Goal: Task Accomplishment & Management: Use online tool/utility

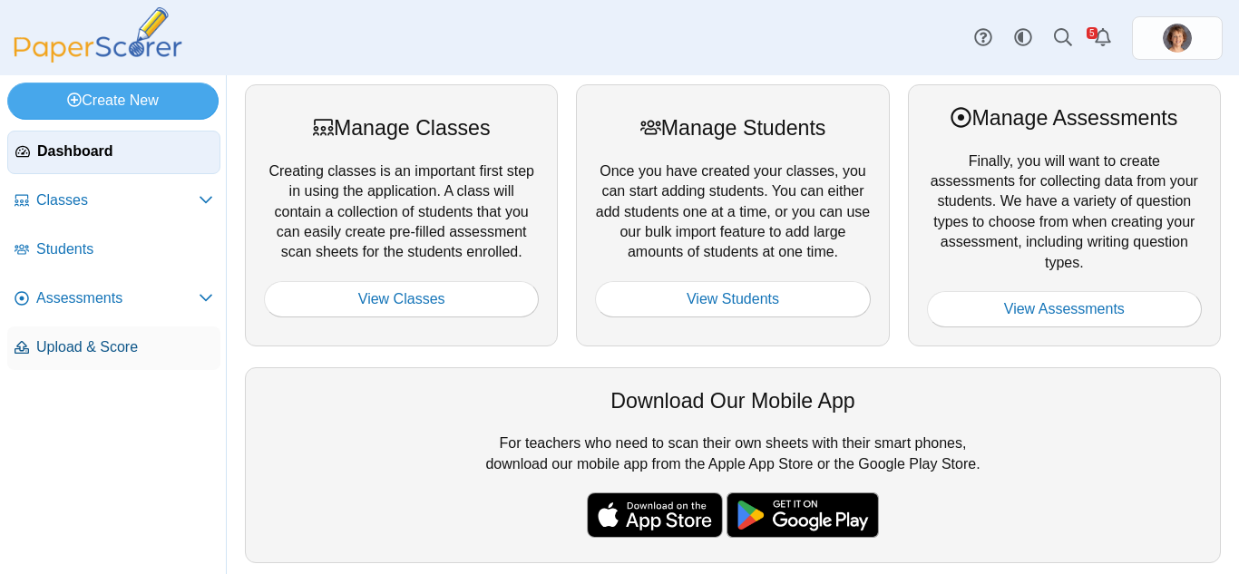
click at [124, 345] on span "Upload & Score" at bounding box center [124, 347] width 177 height 20
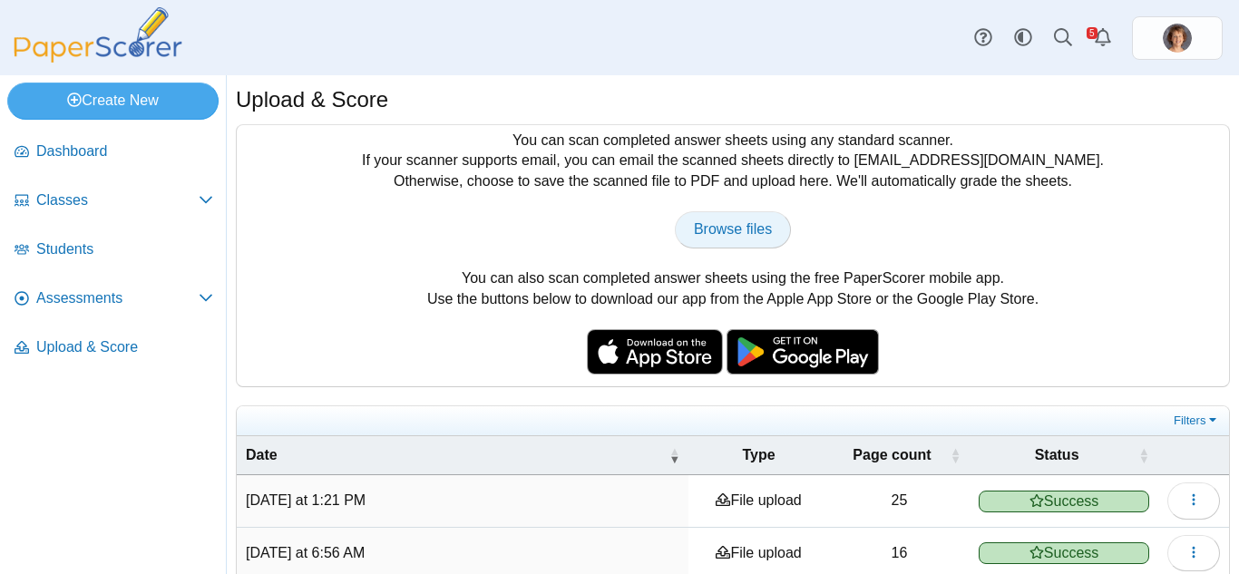
click at [694, 229] on span "Browse files" at bounding box center [733, 228] width 78 height 15
type input "**********"
click at [105, 303] on span "Assessments" at bounding box center [117, 298] width 162 height 20
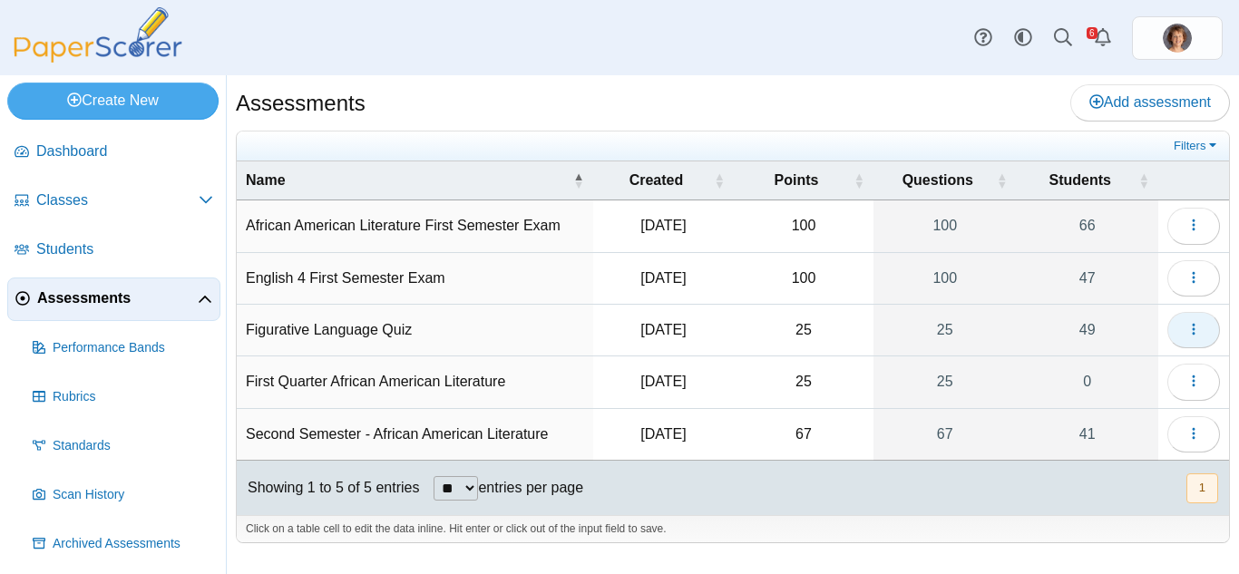
click at [1217, 327] on button "button" at bounding box center [1193, 330] width 53 height 36
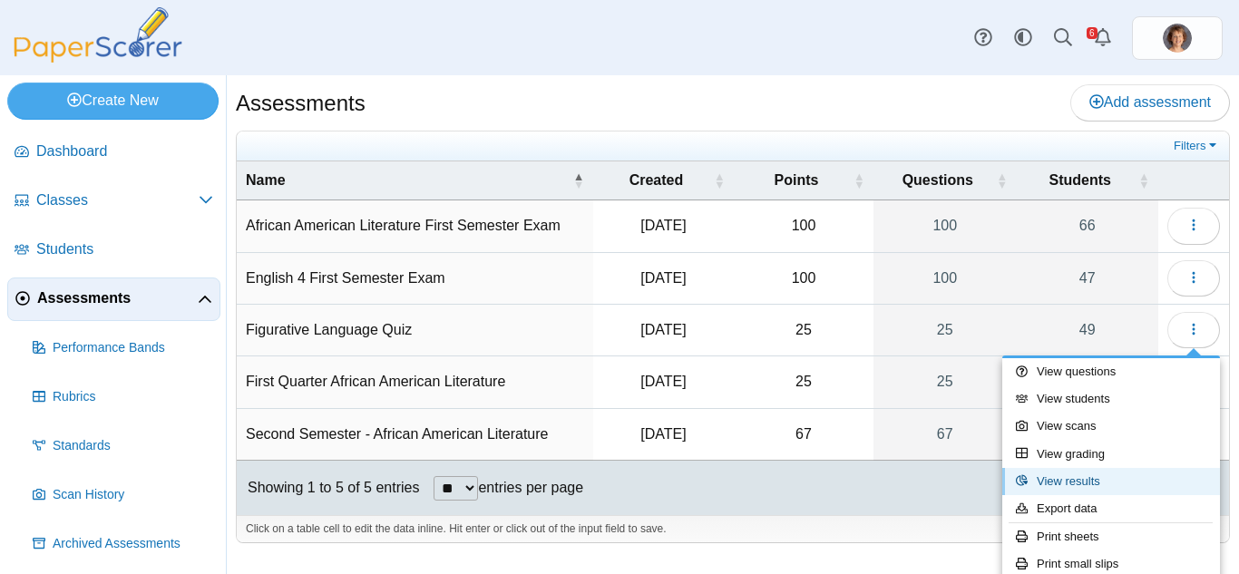
click at [1102, 477] on link "View results" at bounding box center [1111, 481] width 218 height 27
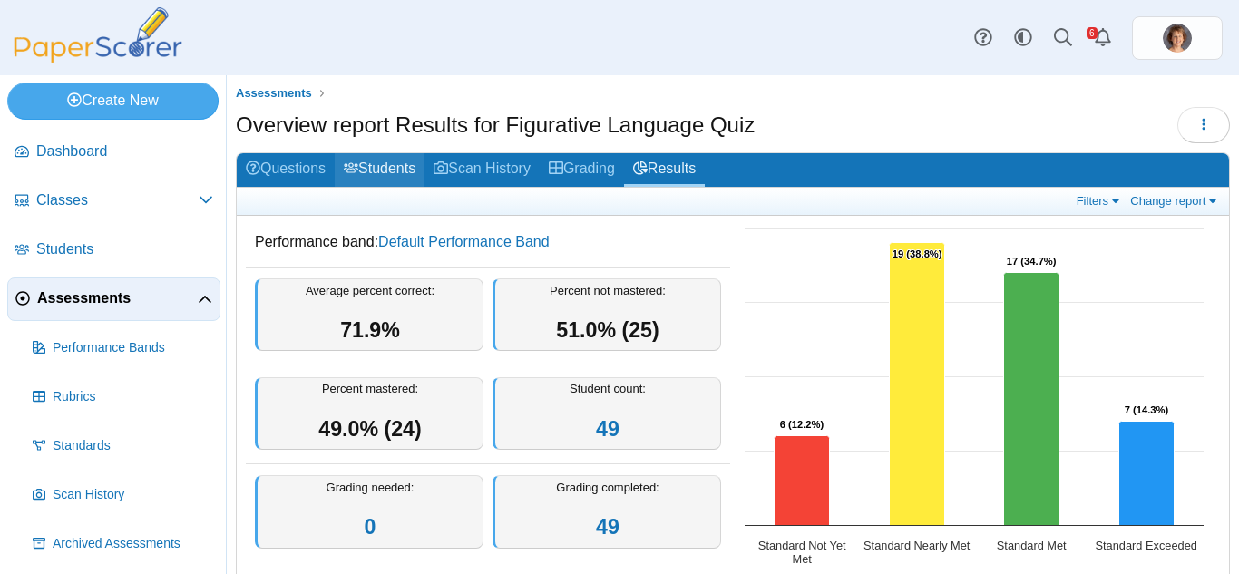
click at [401, 163] on link "Students" at bounding box center [380, 170] width 90 height 34
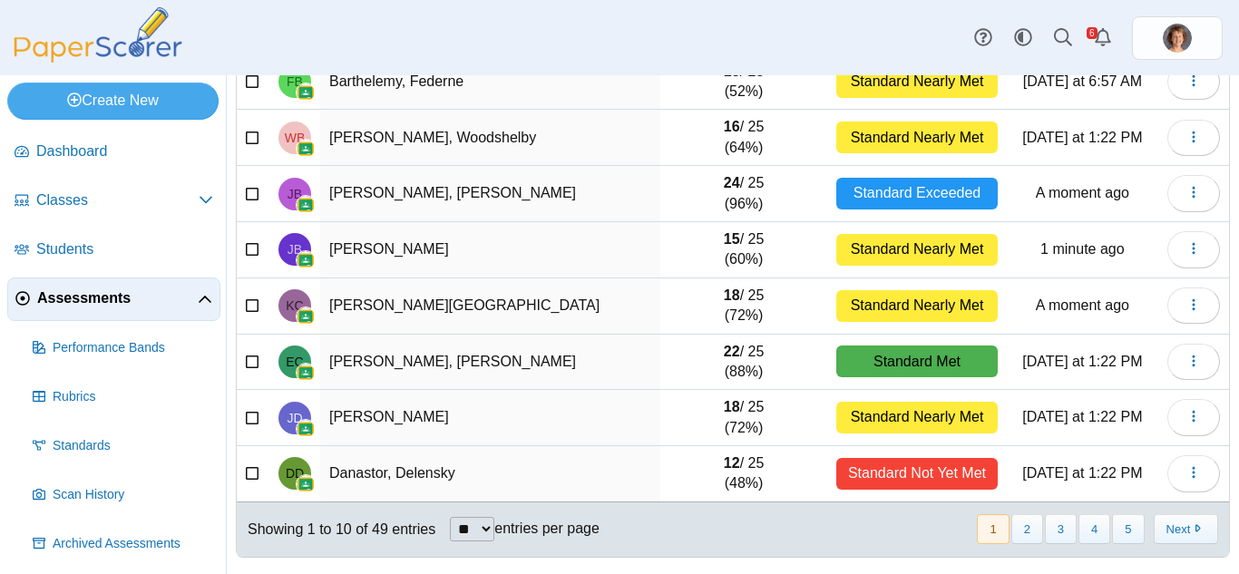
scroll to position [317, 0]
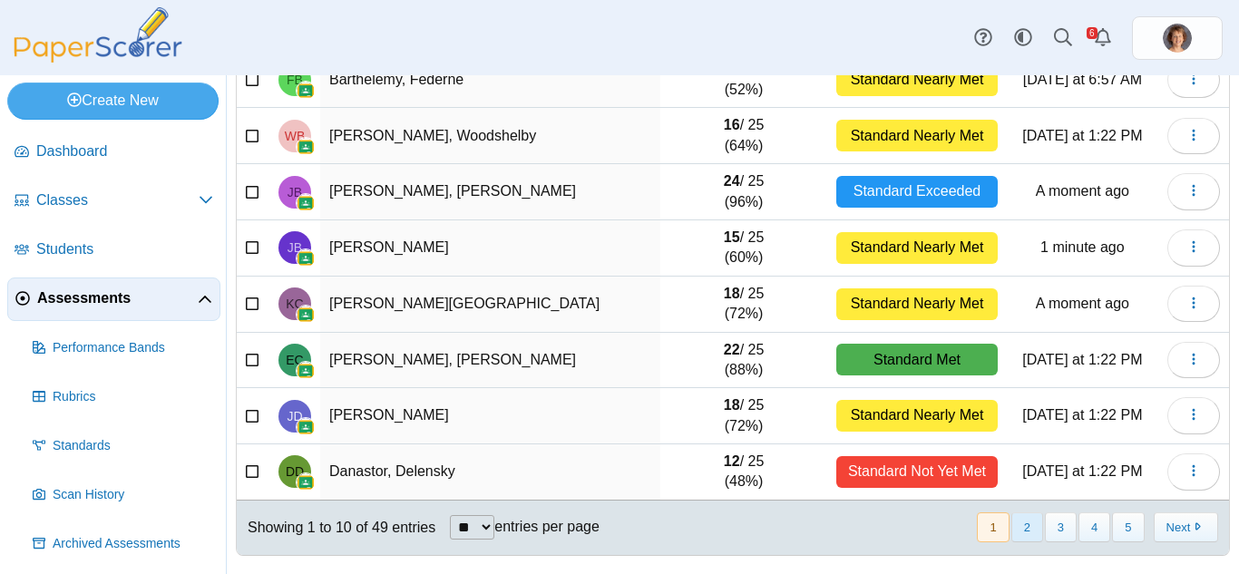
click at [1018, 532] on button "2" at bounding box center [1027, 528] width 32 height 30
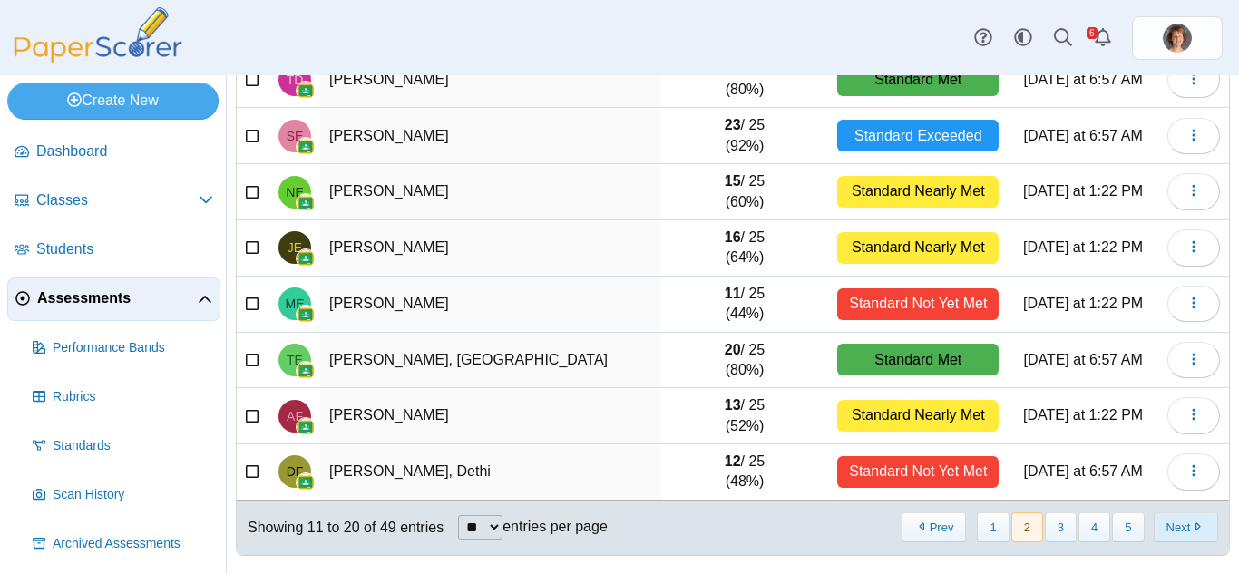
click at [1189, 524] on button "Next" at bounding box center [1186, 528] width 64 height 30
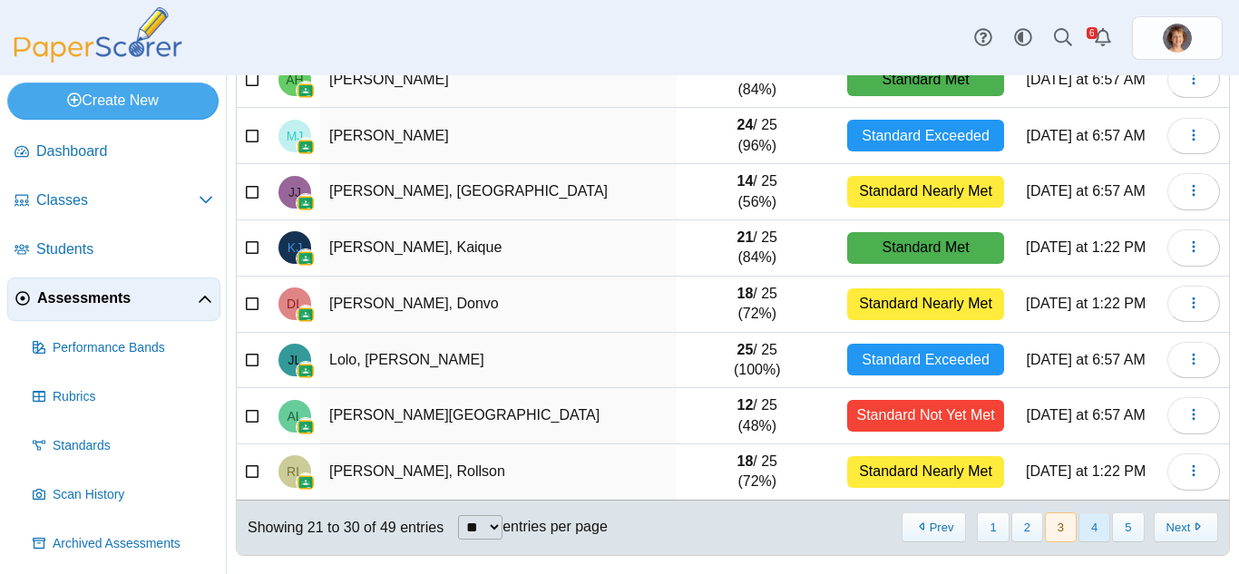
click at [1079, 526] on button "4" at bounding box center [1095, 528] width 32 height 30
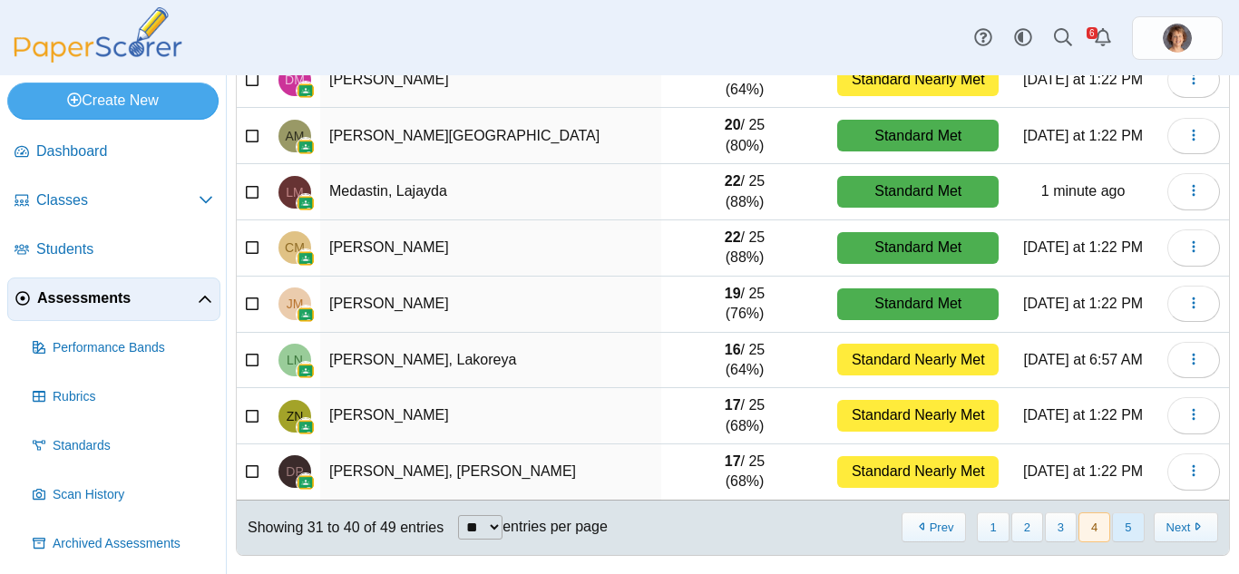
click at [1117, 527] on button "5" at bounding box center [1128, 528] width 32 height 30
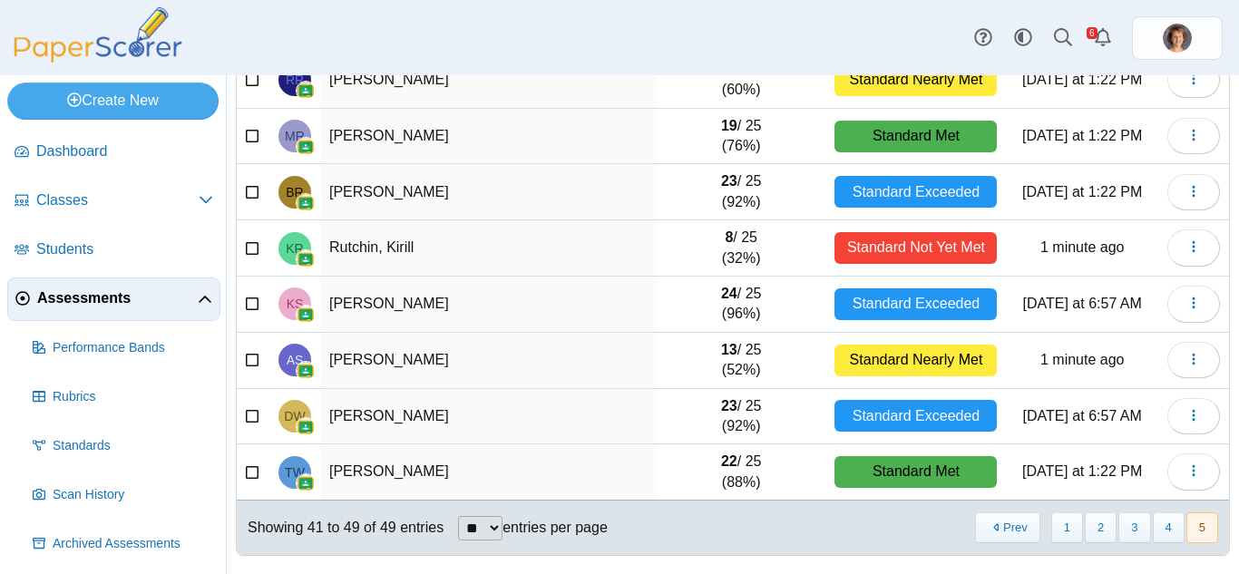
scroll to position [0, 0]
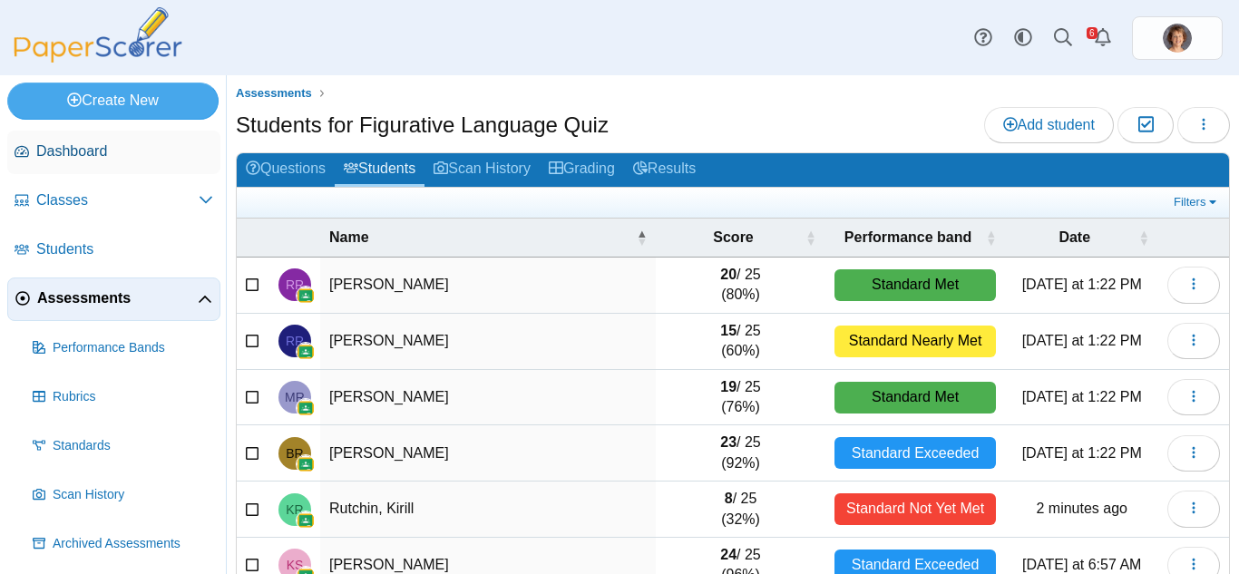
click at [123, 160] on span "Dashboard" at bounding box center [124, 152] width 177 height 20
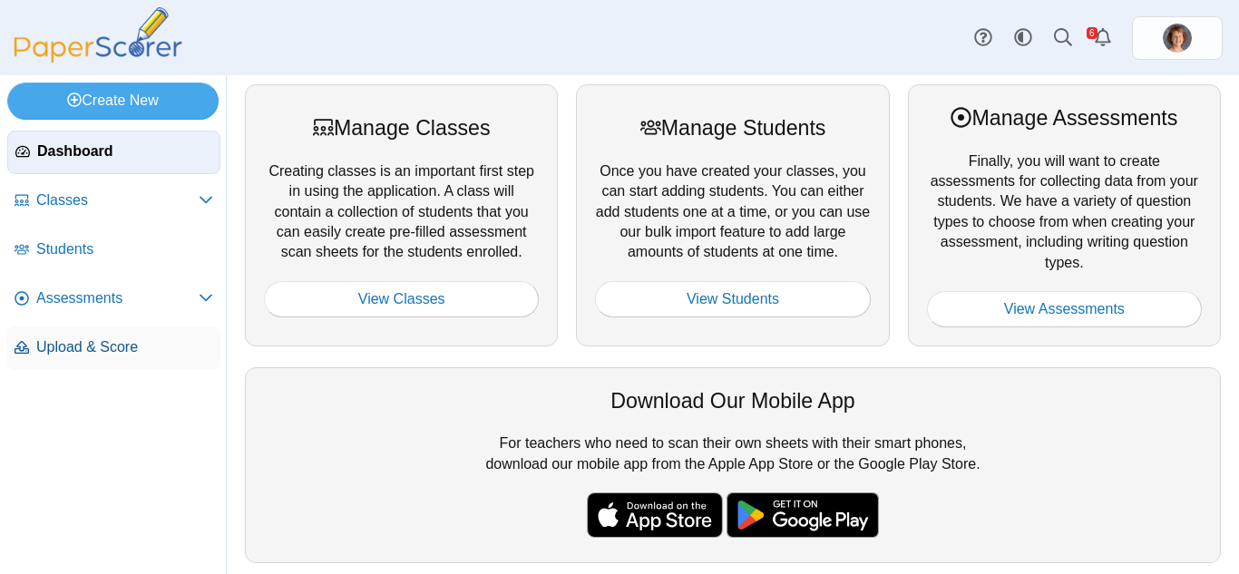
click at [128, 340] on span "Upload & Score" at bounding box center [124, 347] width 177 height 20
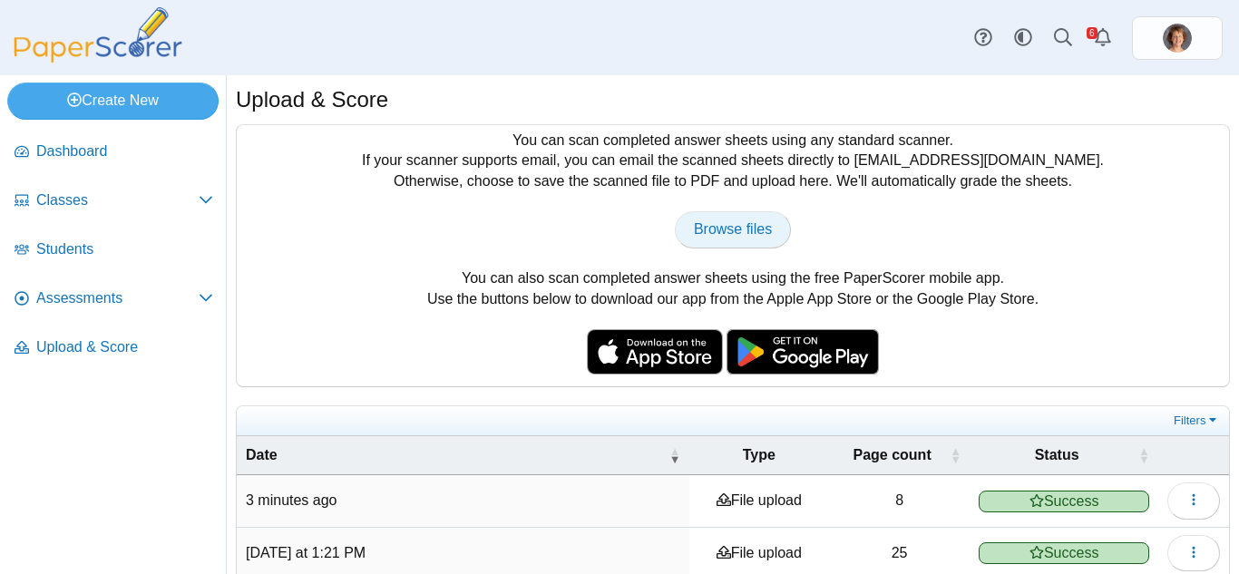
click at [722, 231] on span "Browse files" at bounding box center [733, 228] width 78 height 15
type input "**********"
click at [86, 307] on span "Assessments" at bounding box center [117, 298] width 162 height 20
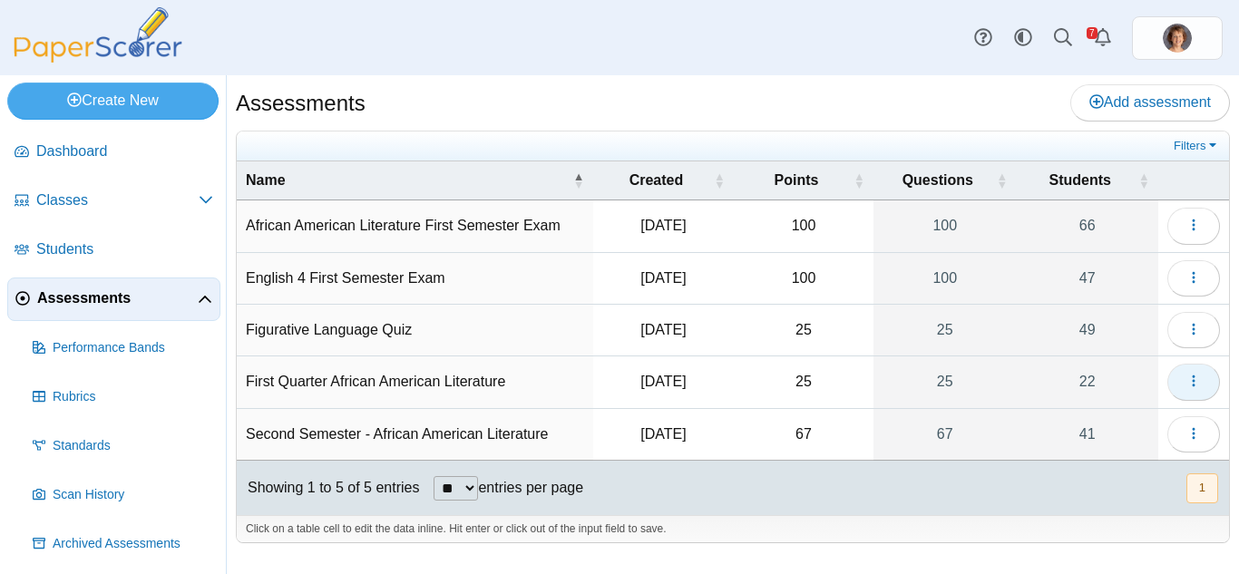
click at [1198, 386] on icon "button" at bounding box center [1194, 381] width 15 height 15
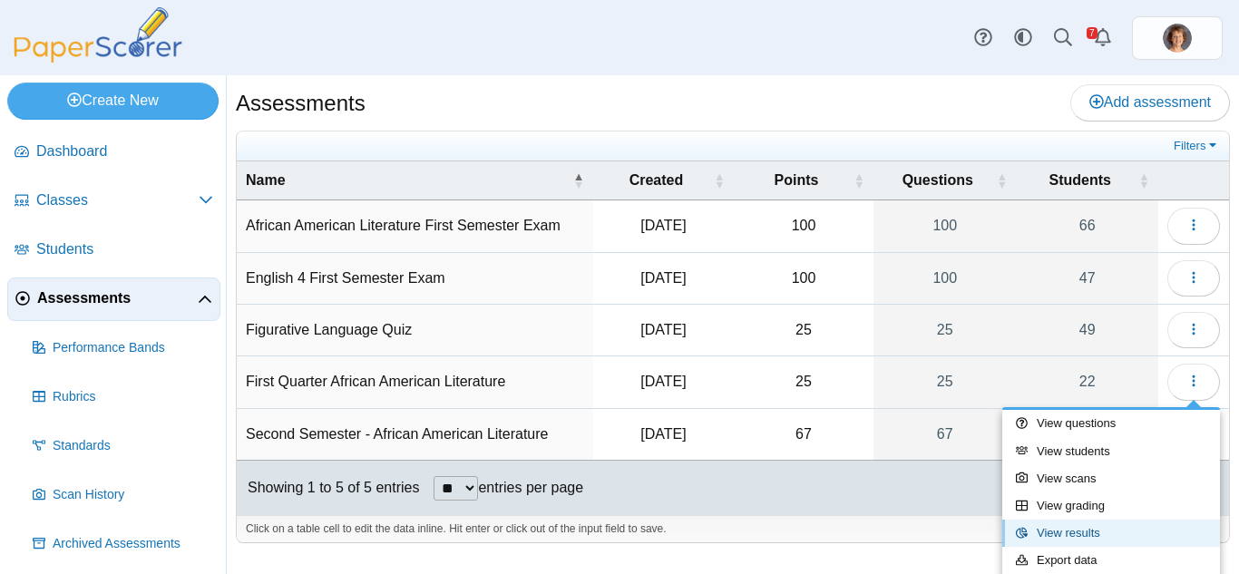
click at [1109, 531] on link "View results" at bounding box center [1111, 533] width 218 height 27
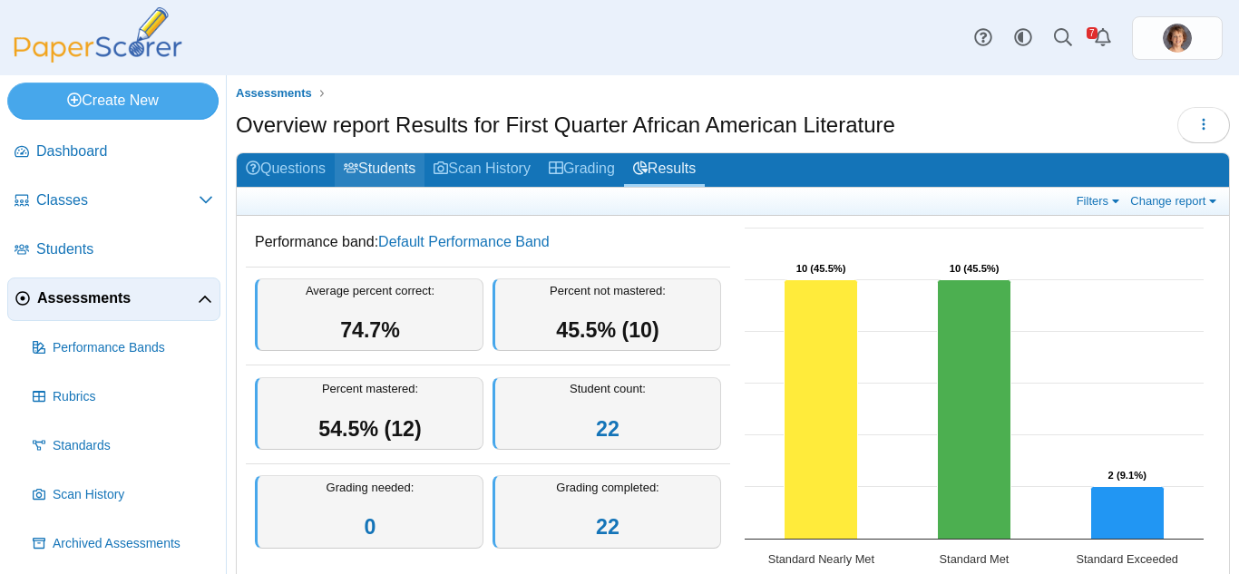
click at [425, 166] on link "Students" at bounding box center [380, 170] width 90 height 34
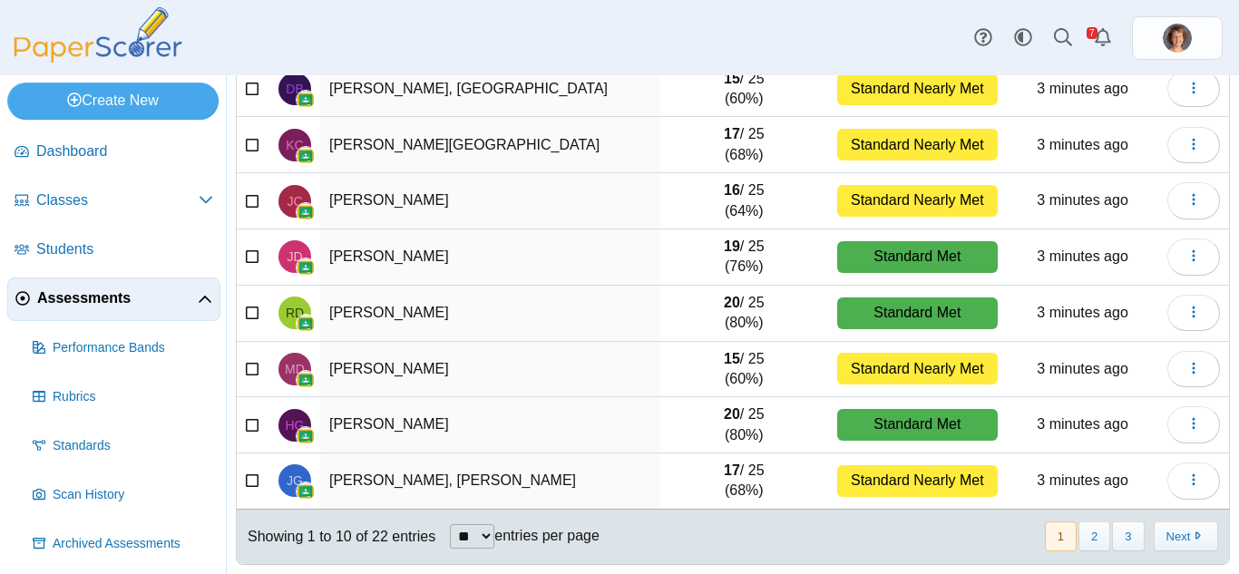
scroll to position [317, 0]
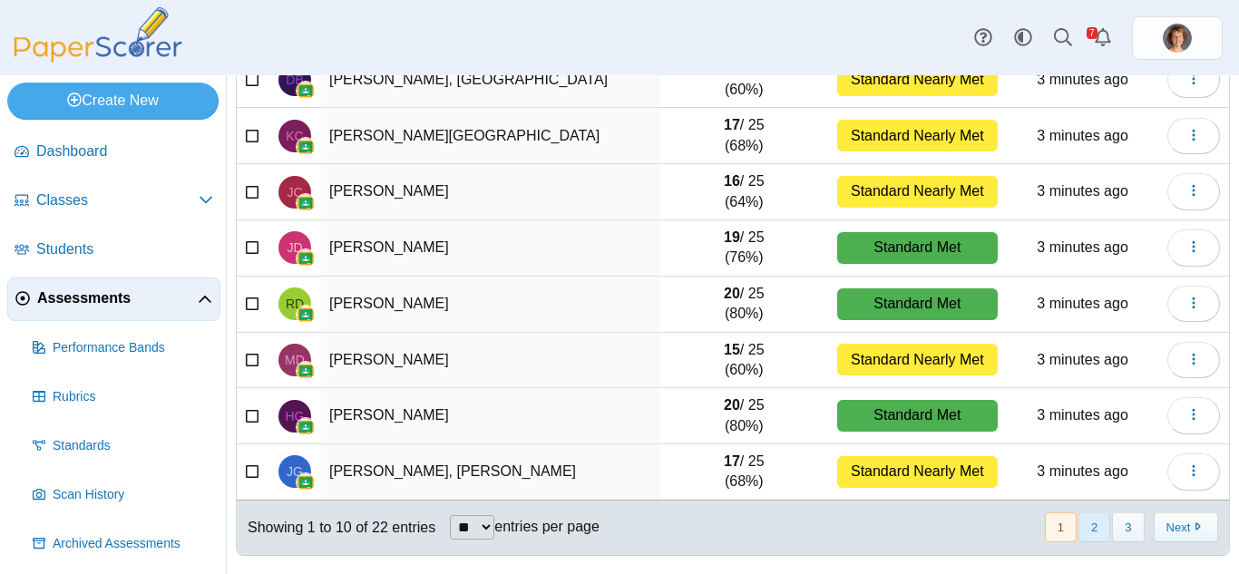
click at [1081, 528] on button "2" at bounding box center [1095, 528] width 32 height 30
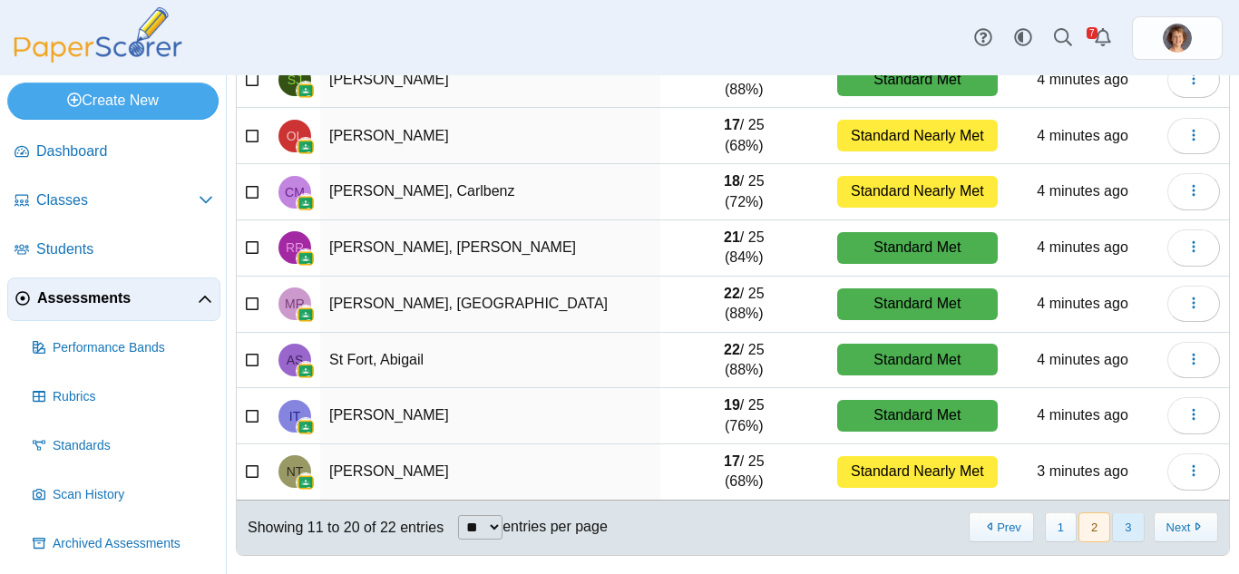
click at [1114, 523] on button "3" at bounding box center [1128, 528] width 32 height 30
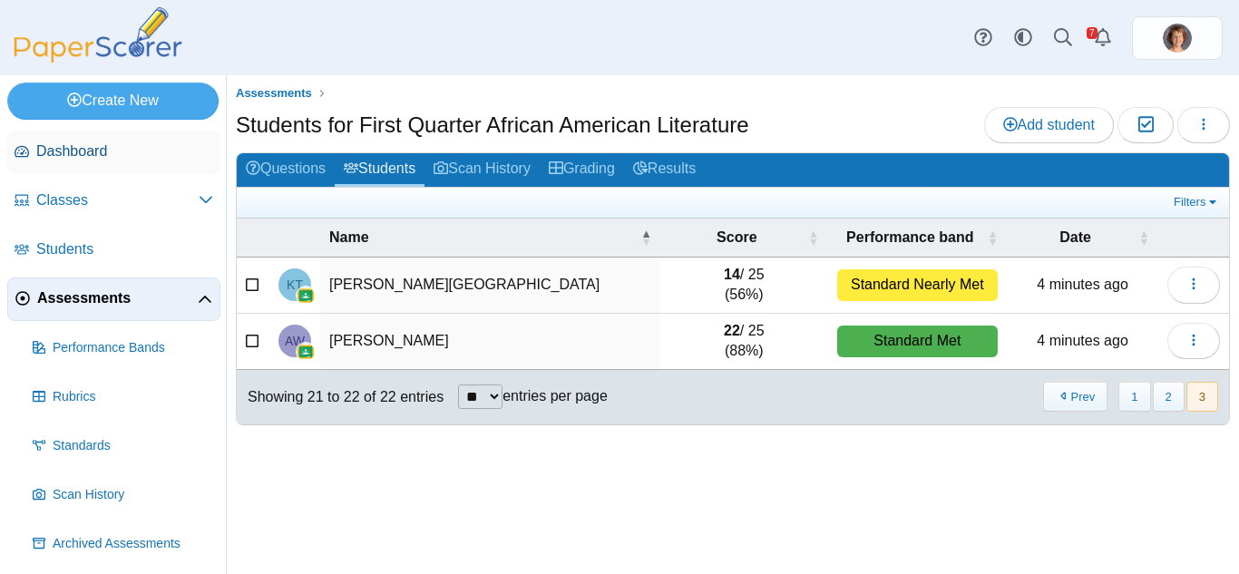
click at [74, 148] on span "Dashboard" at bounding box center [124, 152] width 177 height 20
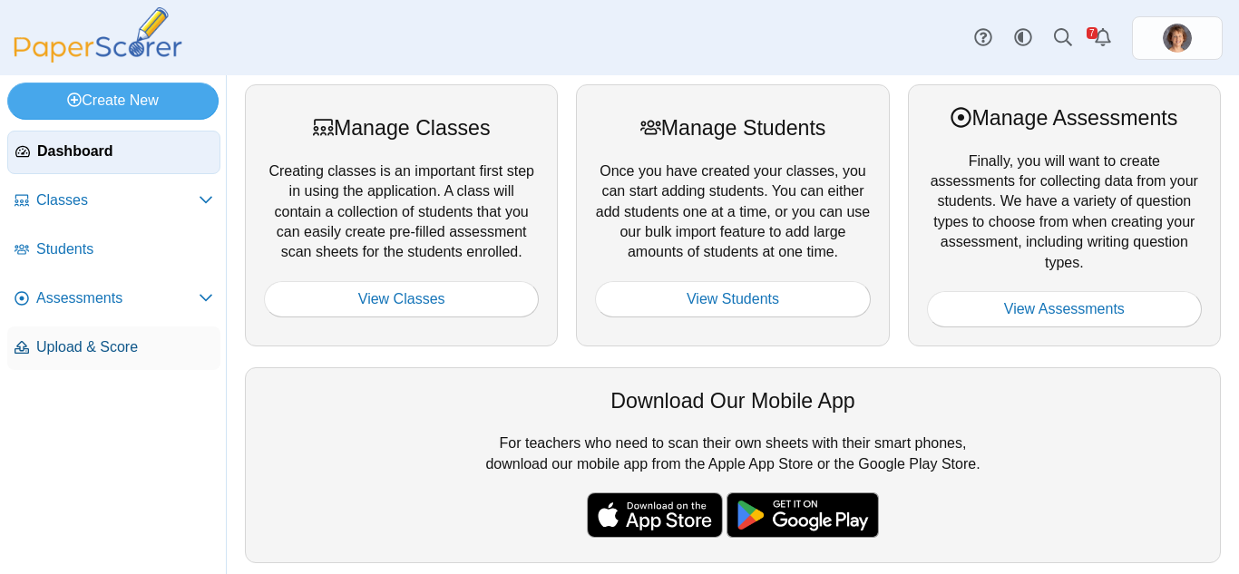
click at [112, 348] on span "Upload & Score" at bounding box center [124, 347] width 177 height 20
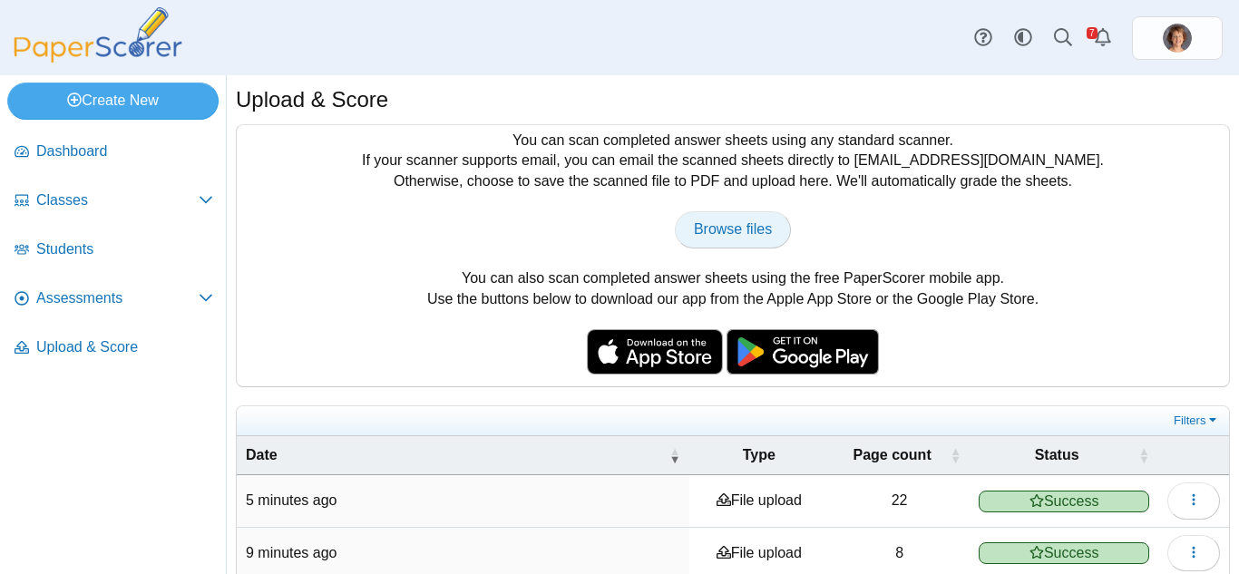
click at [718, 236] on span "Browse files" at bounding box center [733, 228] width 78 height 15
type input "**********"
click at [135, 297] on span "Assessments" at bounding box center [117, 298] width 162 height 20
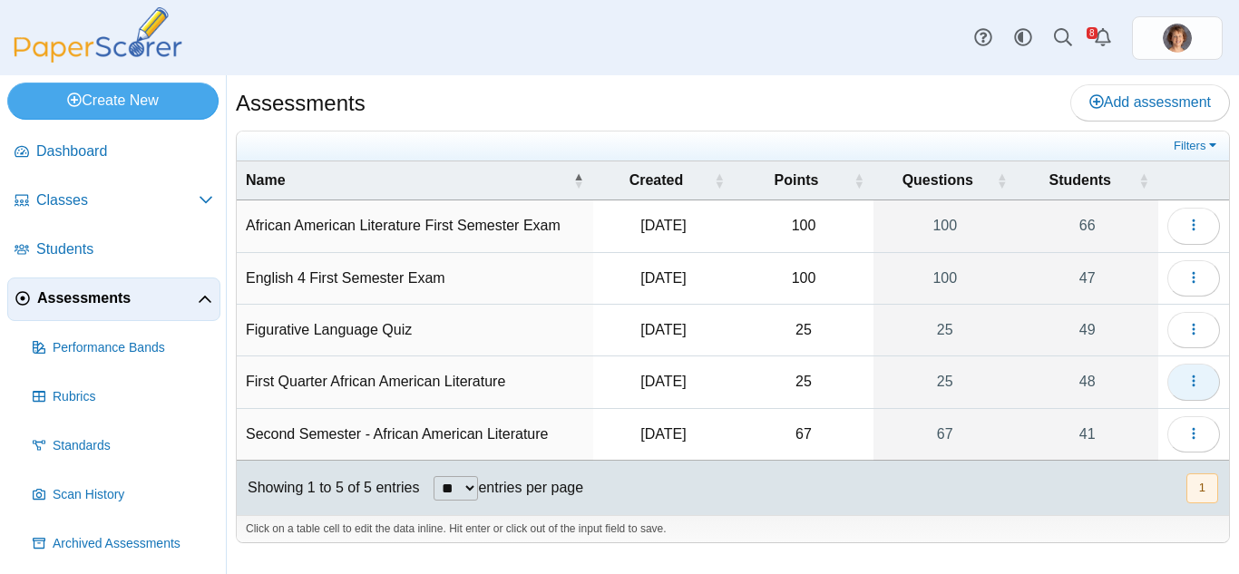
click at [1208, 379] on button "button" at bounding box center [1193, 382] width 53 height 36
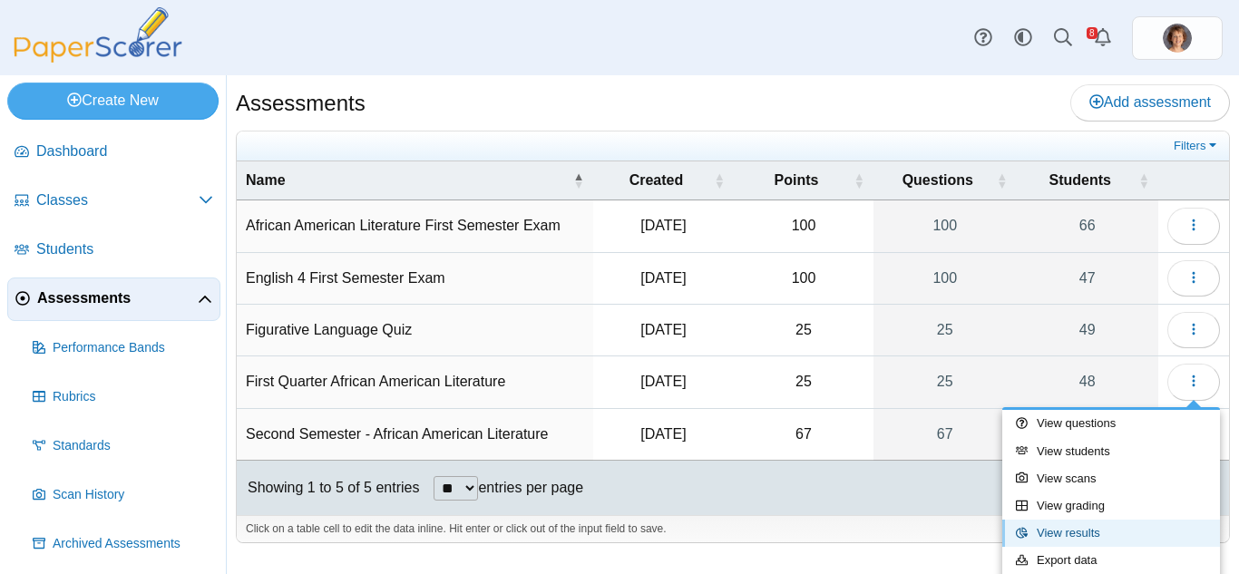
click at [1135, 529] on link "View results" at bounding box center [1111, 533] width 218 height 27
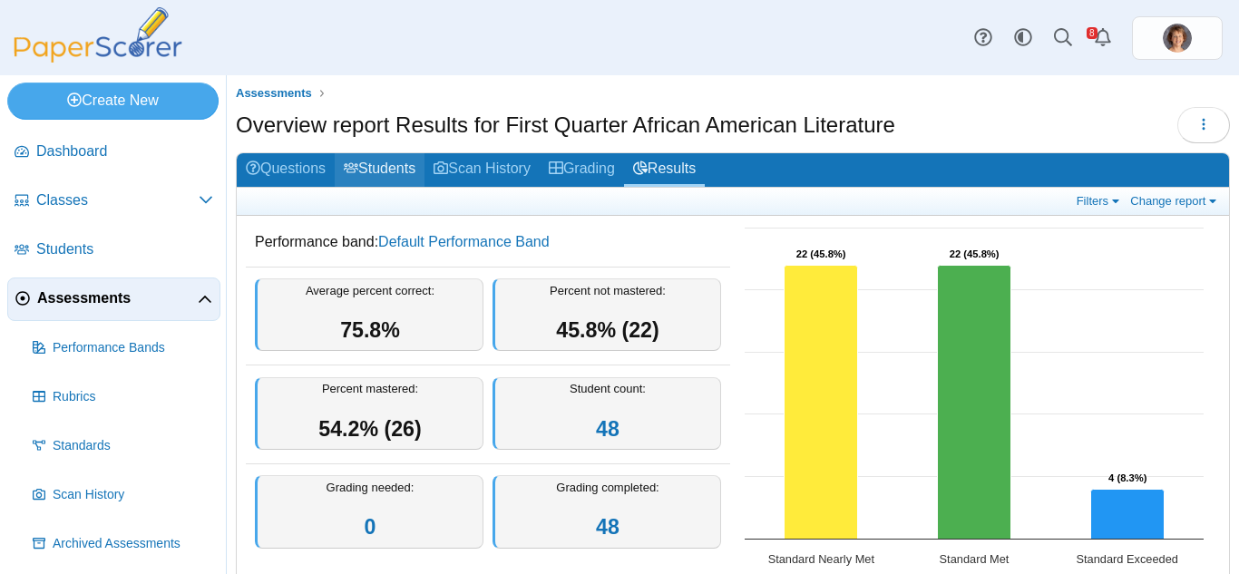
click at [399, 169] on link "Students" at bounding box center [380, 170] width 90 height 34
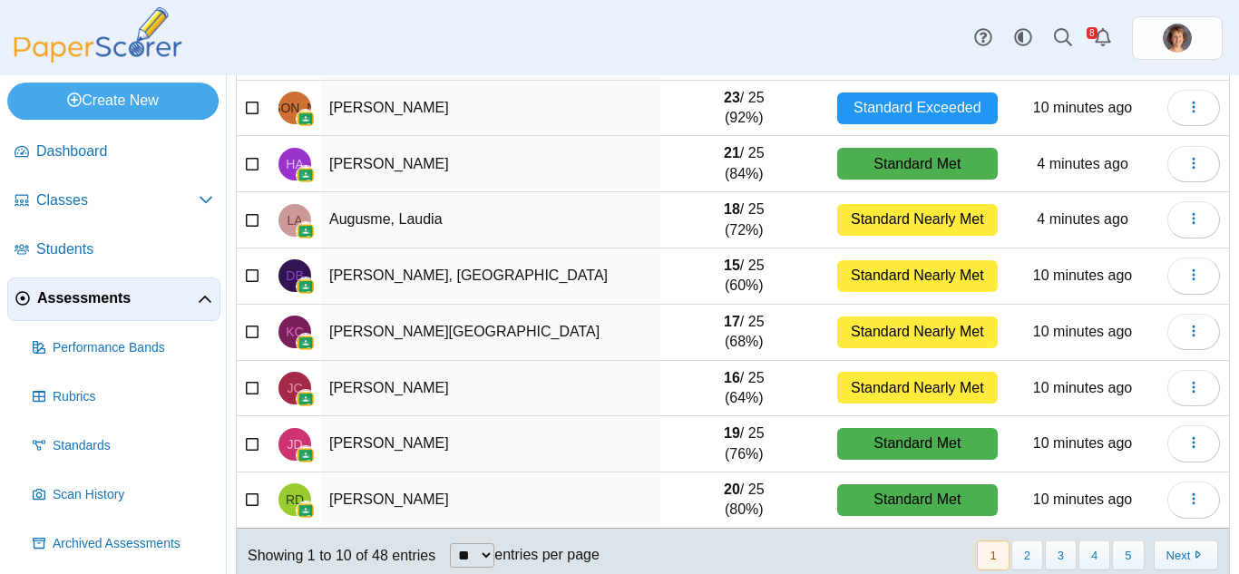
scroll to position [317, 0]
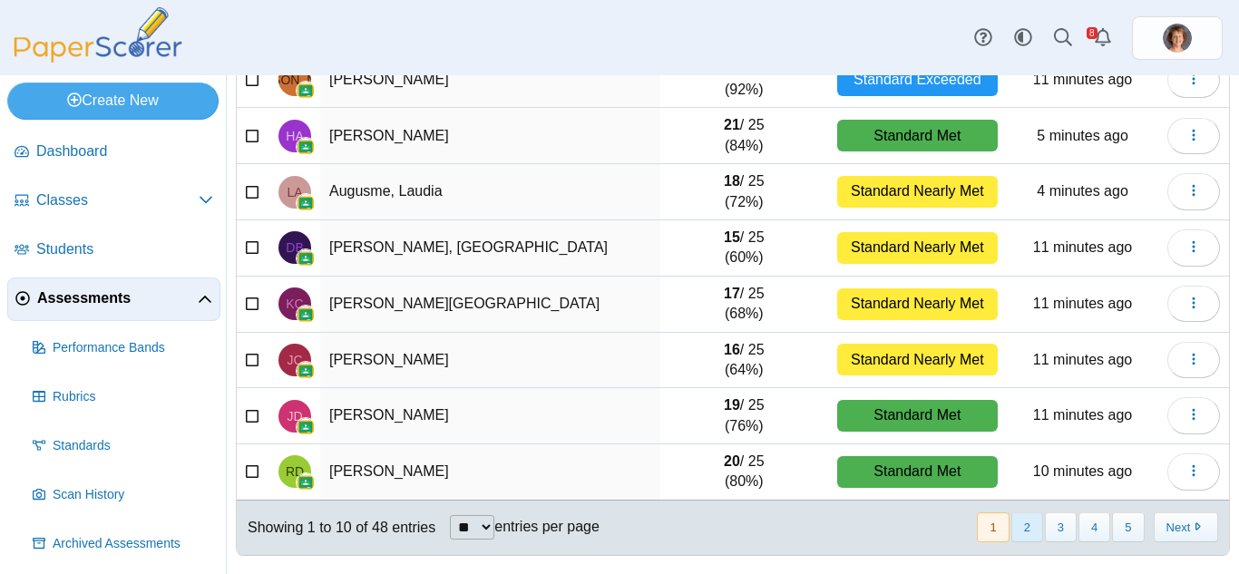
click at [1022, 527] on button "2" at bounding box center [1027, 528] width 32 height 30
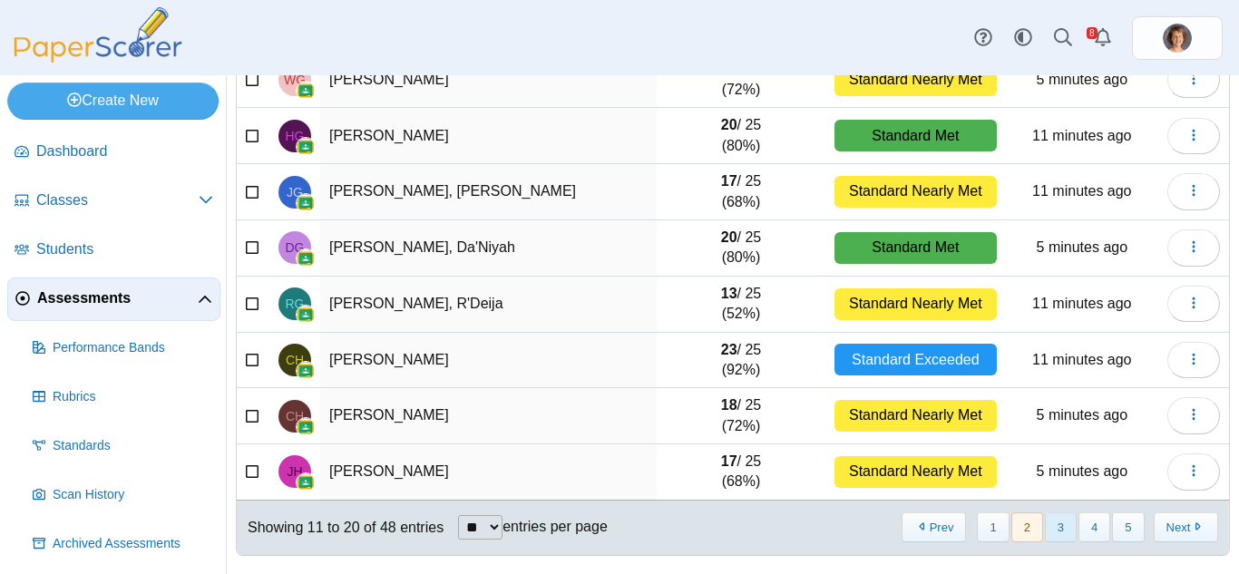
click at [1046, 526] on button "3" at bounding box center [1061, 528] width 32 height 30
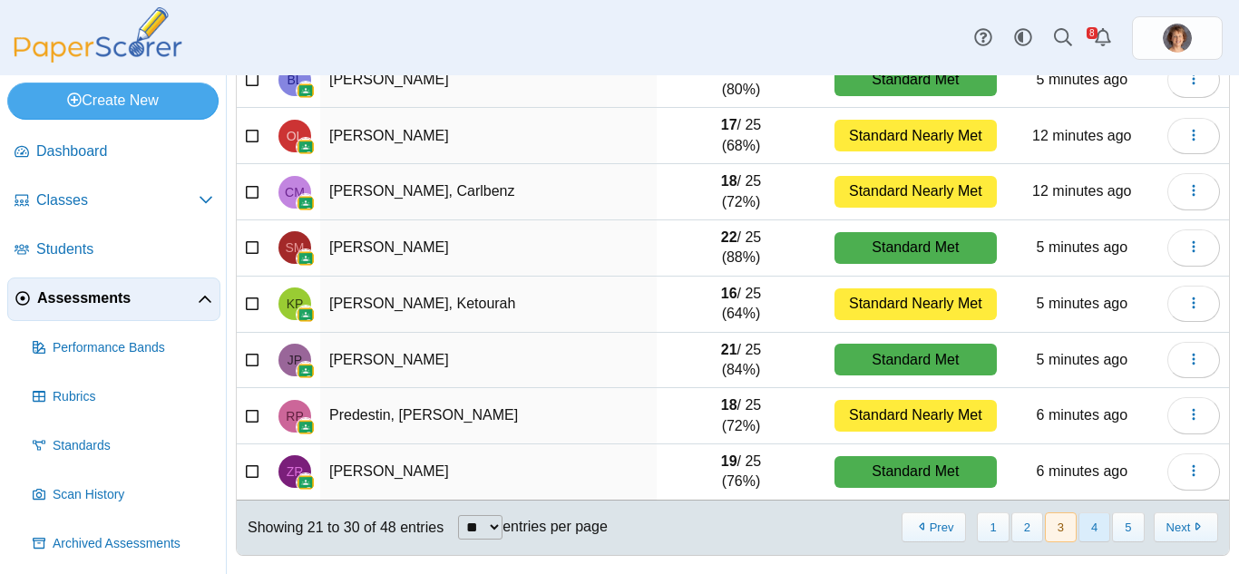
click at [1081, 525] on button "4" at bounding box center [1095, 528] width 32 height 30
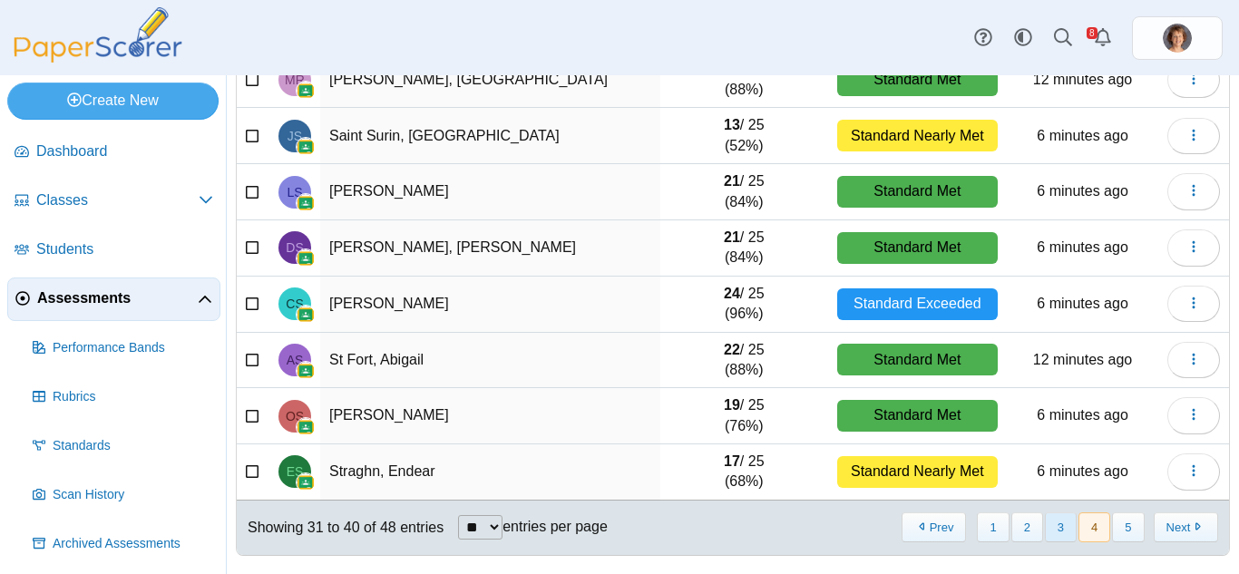
click at [1050, 532] on button "3" at bounding box center [1061, 528] width 32 height 30
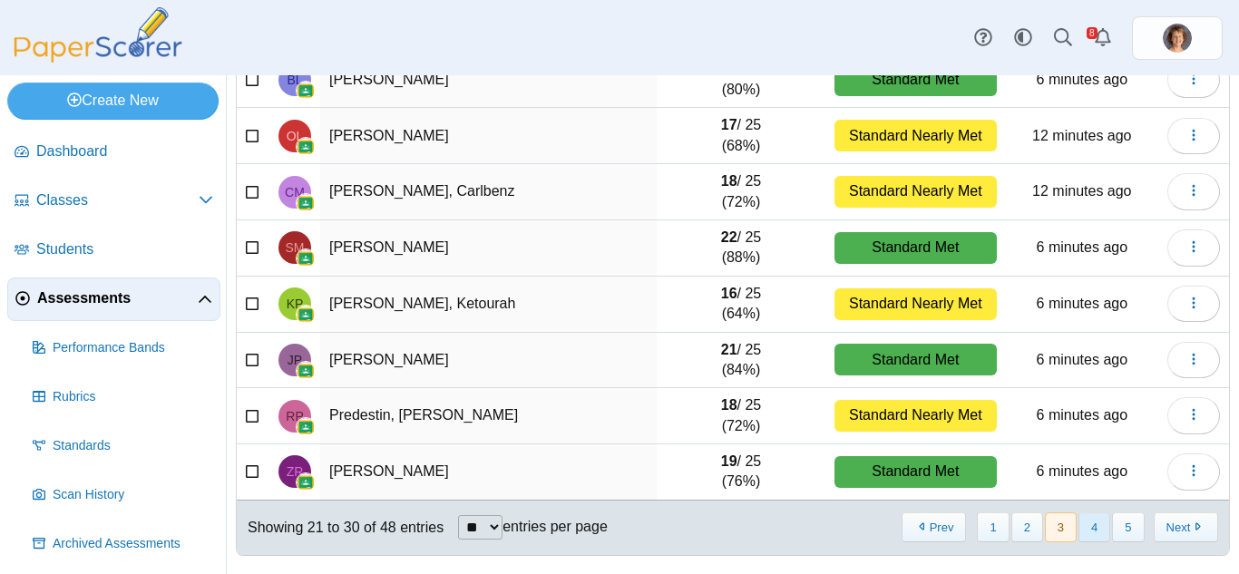
click at [1079, 524] on button "4" at bounding box center [1095, 528] width 32 height 30
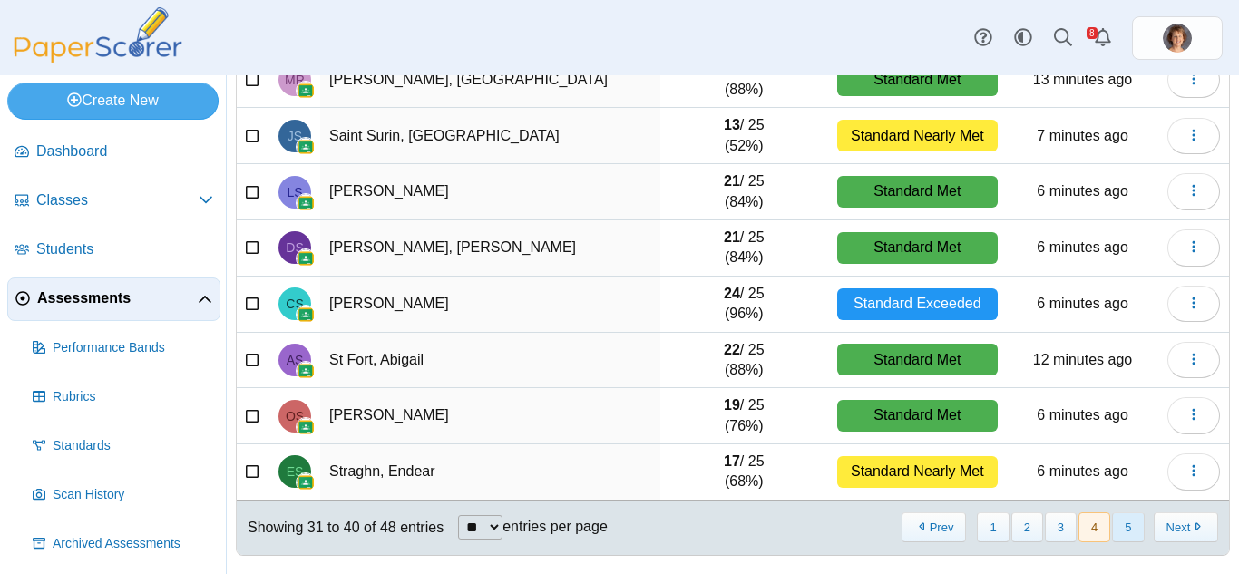
click at [1119, 531] on button "5" at bounding box center [1128, 528] width 32 height 30
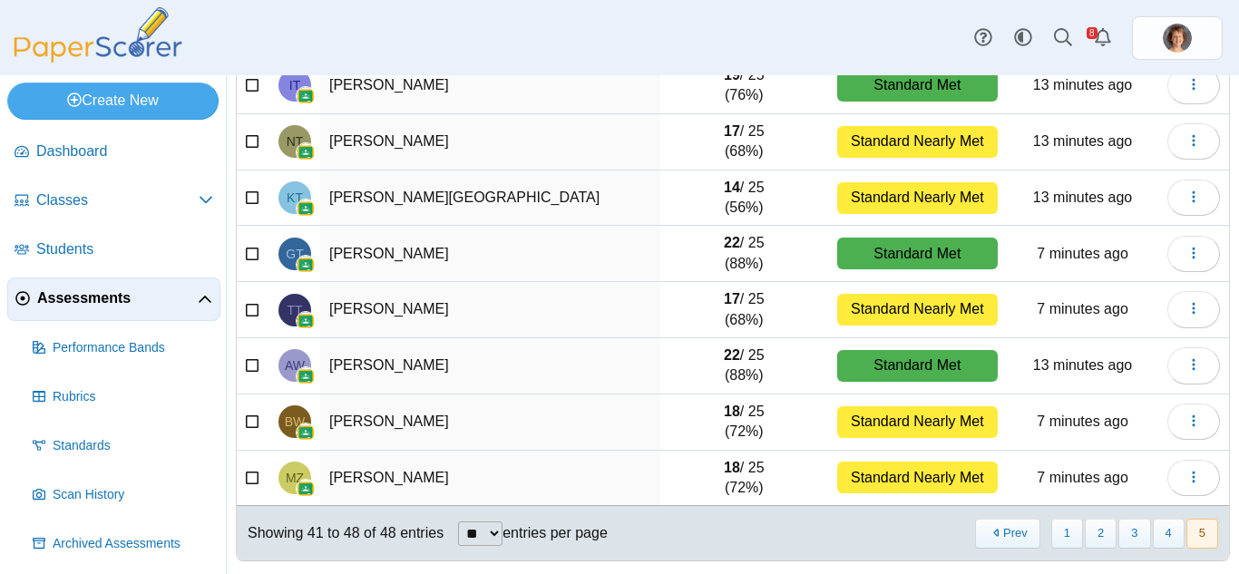
scroll to position [205, 0]
